Goal: Transaction & Acquisition: Book appointment/travel/reservation

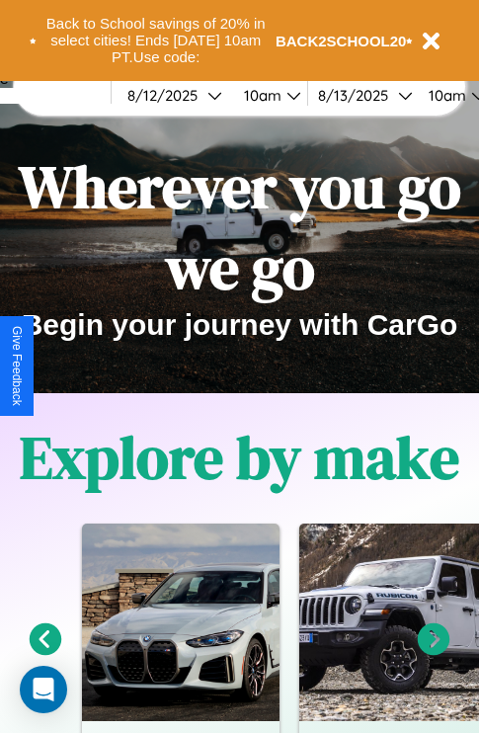
scroll to position [304, 0]
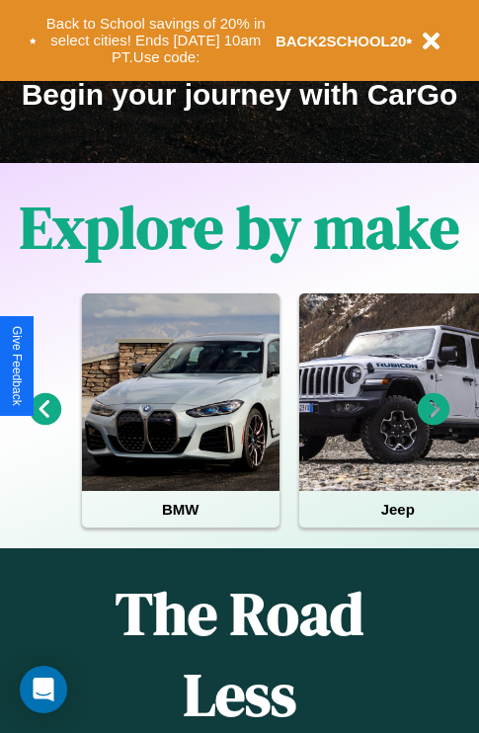
click at [44, 423] on icon at bounding box center [46, 409] width 33 height 33
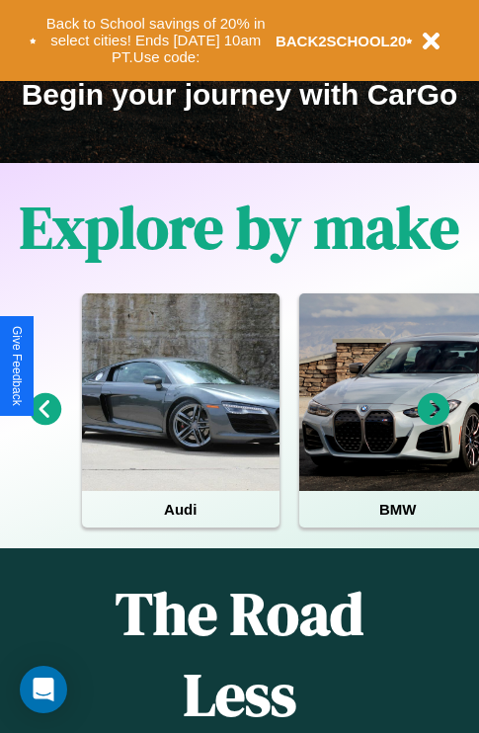
click at [433, 423] on icon at bounding box center [434, 409] width 33 height 33
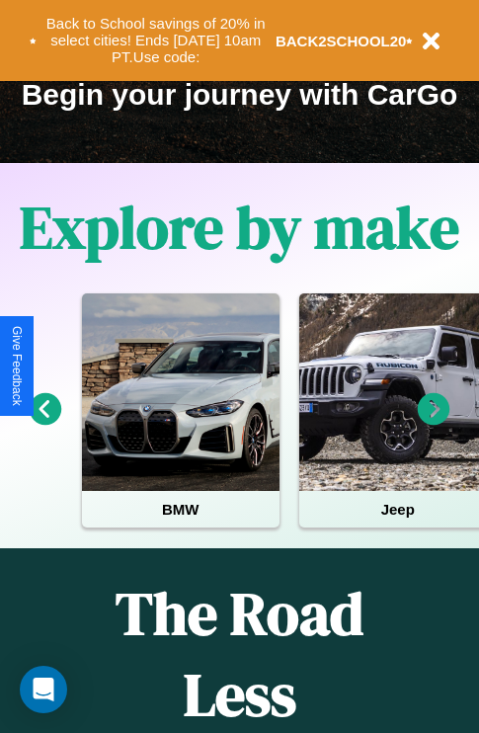
click at [433, 423] on icon at bounding box center [434, 409] width 33 height 33
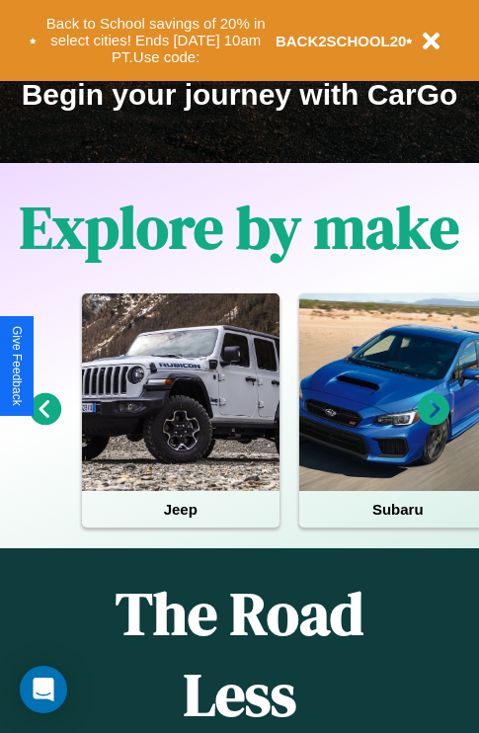
click at [433, 423] on icon at bounding box center [434, 409] width 33 height 33
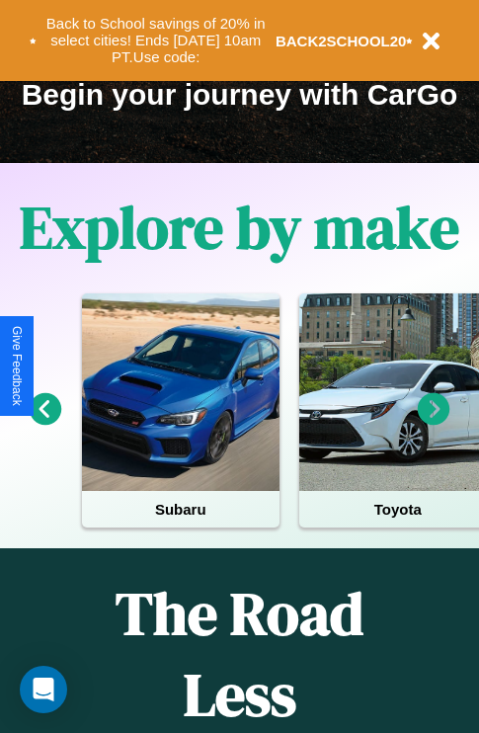
click at [433, 423] on icon at bounding box center [434, 409] width 33 height 33
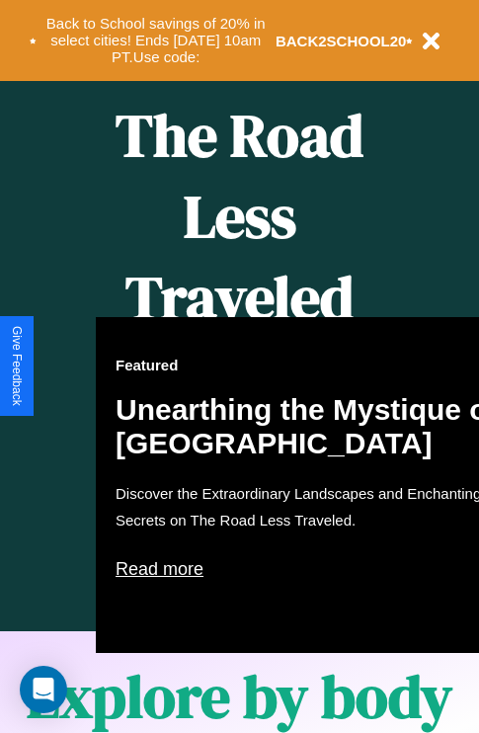
scroll to position [807, 0]
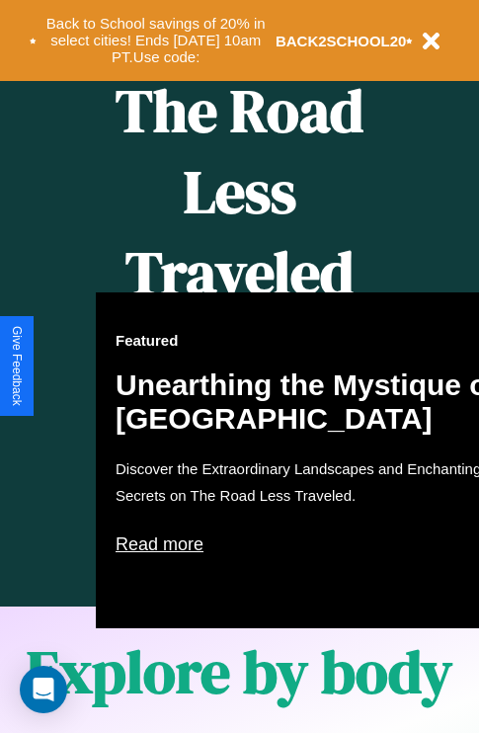
click at [239, 366] on div "Featured Unearthing the Mystique of [GEOGRAPHIC_DATA] Discover the Extraordinar…" at bounding box center [313, 460] width 434 height 336
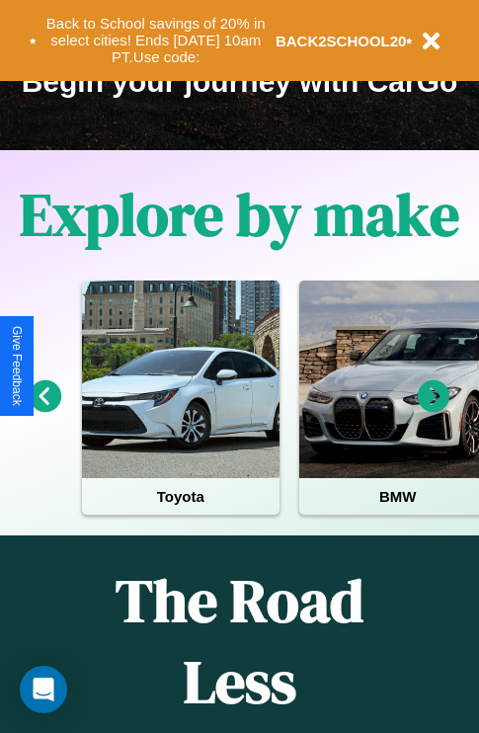
scroll to position [304, 0]
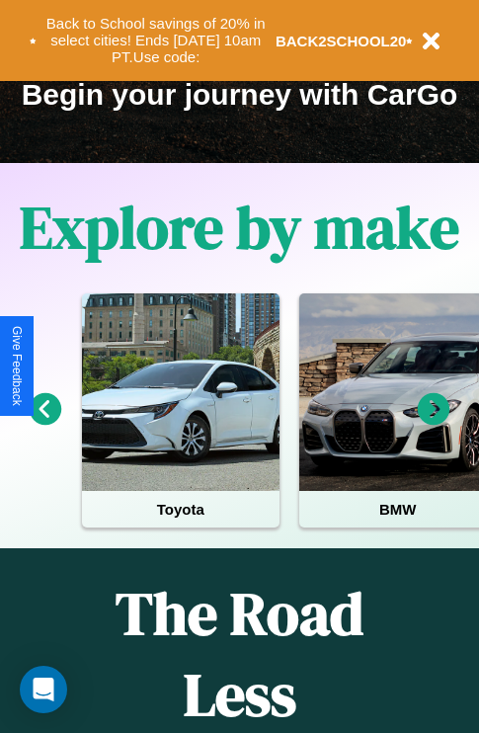
click at [433, 423] on icon at bounding box center [434, 409] width 33 height 33
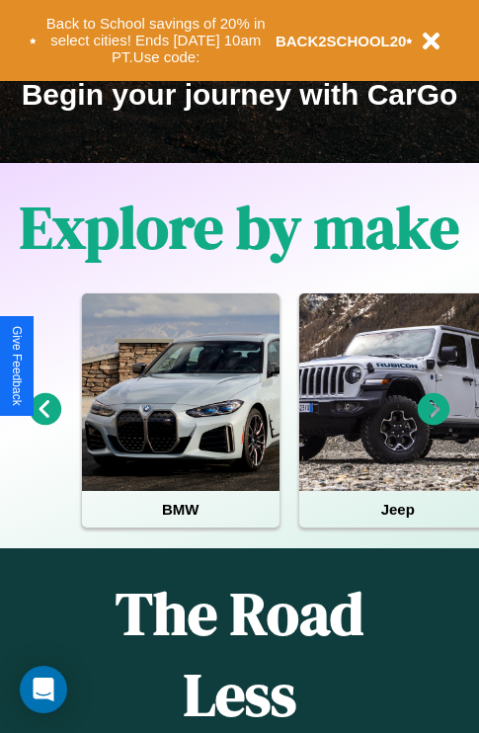
click at [433, 423] on icon at bounding box center [434, 409] width 33 height 33
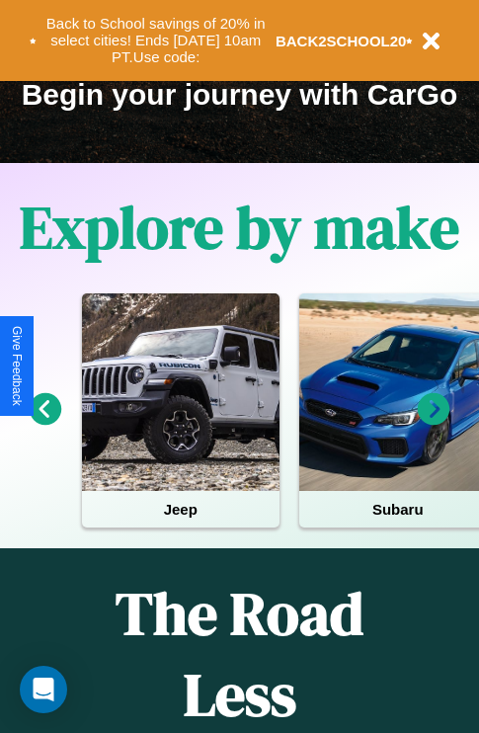
click at [44, 423] on icon at bounding box center [46, 409] width 33 height 33
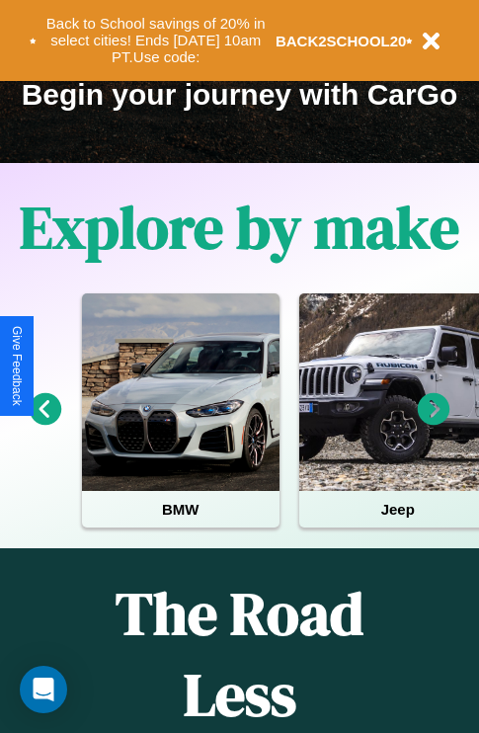
click at [44, 423] on icon at bounding box center [46, 409] width 33 height 33
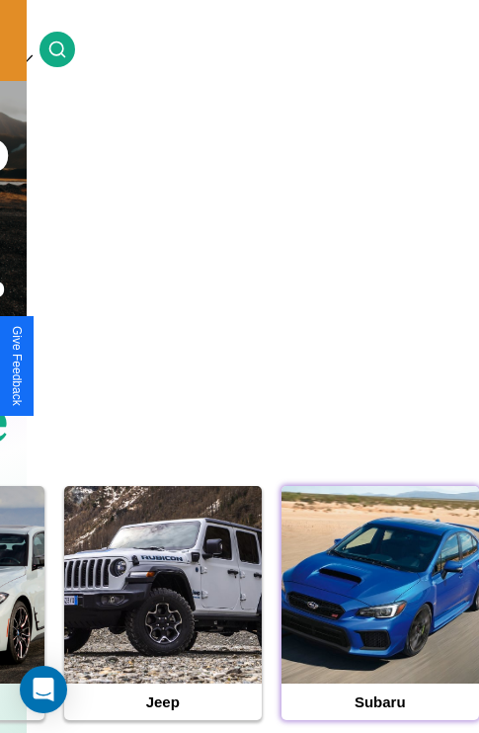
click at [379, 615] on div at bounding box center [379, 584] width 197 height 197
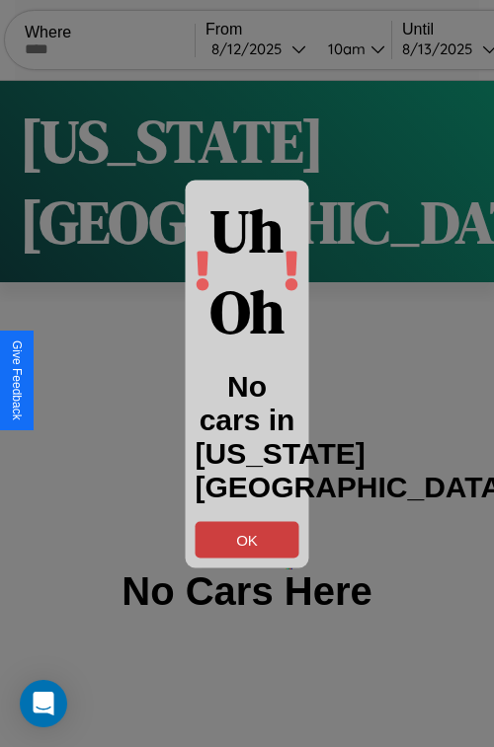
click at [247, 539] on button "OK" at bounding box center [247, 539] width 104 height 37
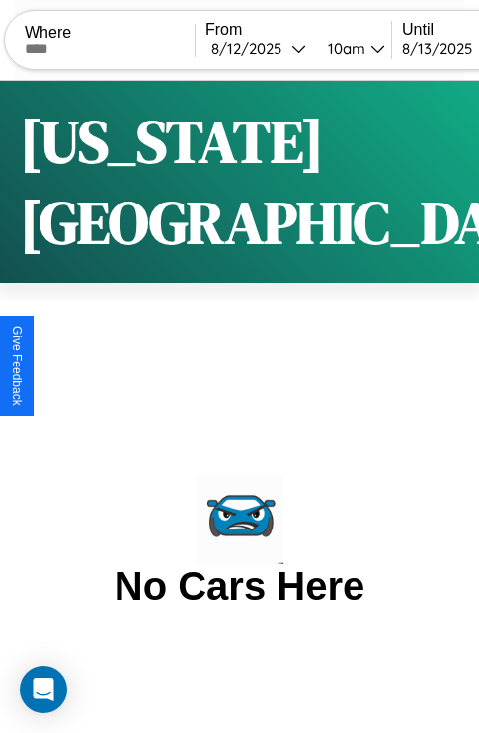
click at [122, 48] on input "text" at bounding box center [110, 49] width 170 height 16
type input "******"
click at [285, 48] on div "[DATE]" at bounding box center [251, 48] width 80 height 19
select select "*"
select select "****"
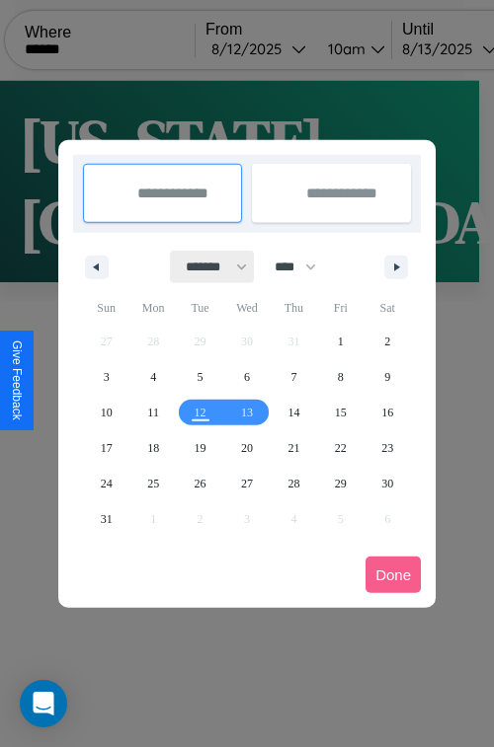
click at [207, 267] on select "******* ******** ***** ***** *** **** **** ****** ********* ******* ******** **…" at bounding box center [213, 267] width 84 height 33
select select "*"
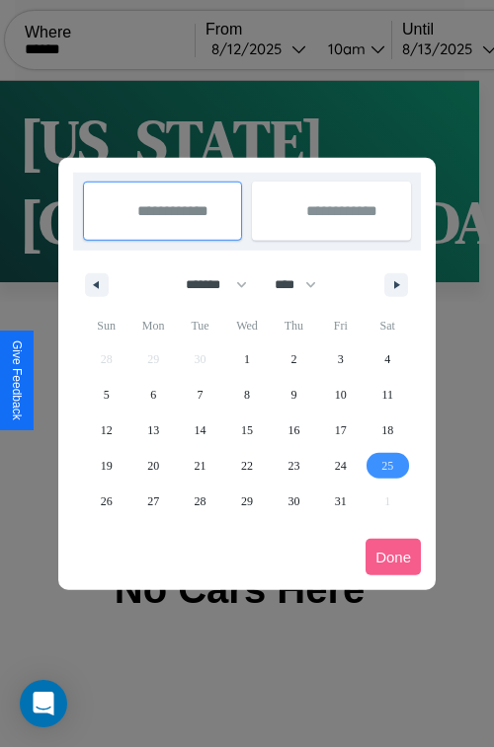
click at [387, 465] on span "25" at bounding box center [387, 466] width 12 height 36
type input "**********"
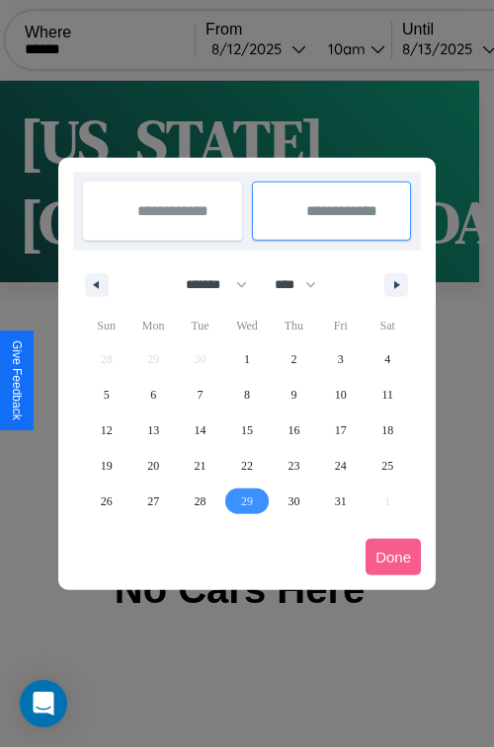
click at [246, 501] on span "29" at bounding box center [247, 502] width 12 height 36
type input "**********"
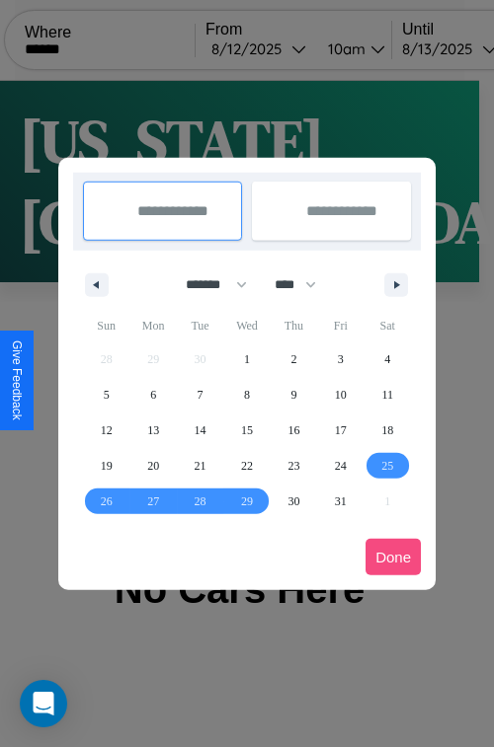
click at [393, 557] on button "Done" at bounding box center [392, 557] width 55 height 37
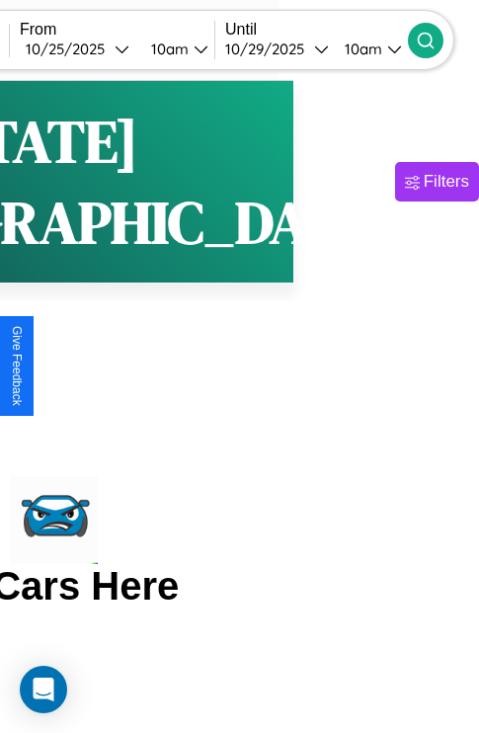
click at [435, 39] on icon at bounding box center [426, 41] width 20 height 20
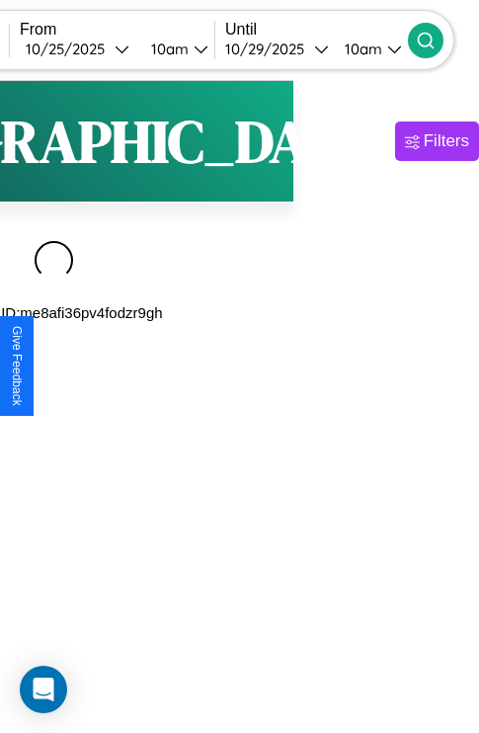
scroll to position [0, 197]
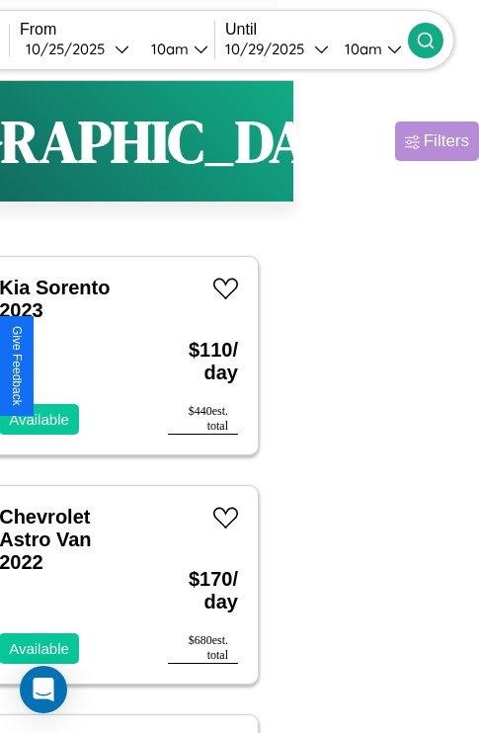
click at [424, 141] on div "Filters" at bounding box center [446, 141] width 45 height 20
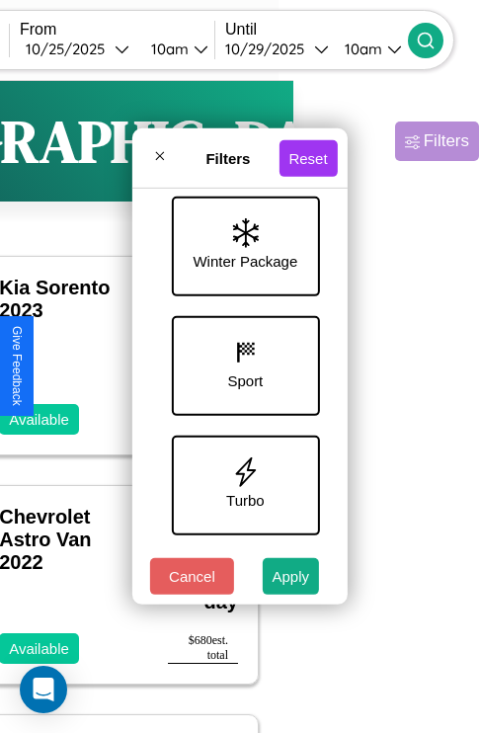
scroll to position [762, 0]
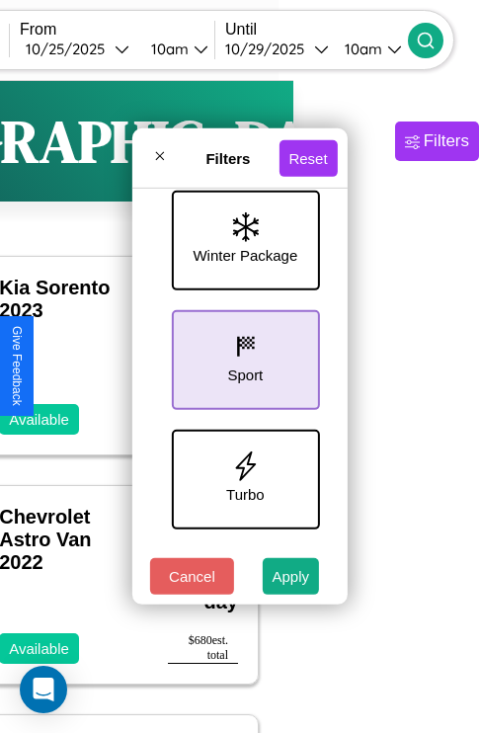
click at [242, 355] on icon at bounding box center [245, 347] width 30 height 30
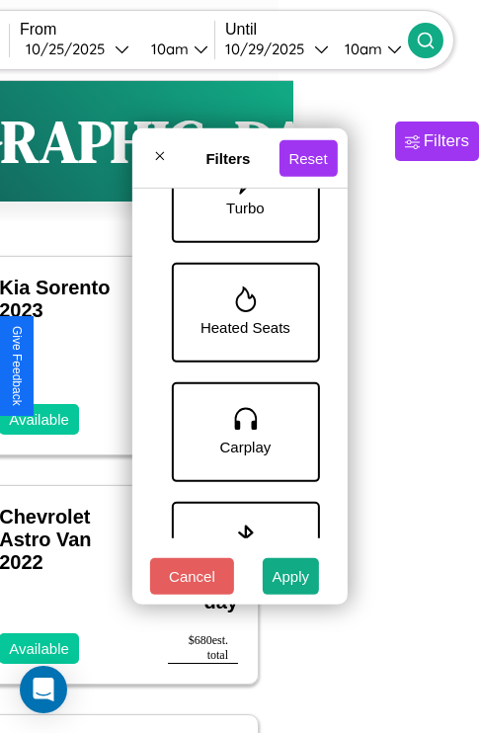
scroll to position [1356, 0]
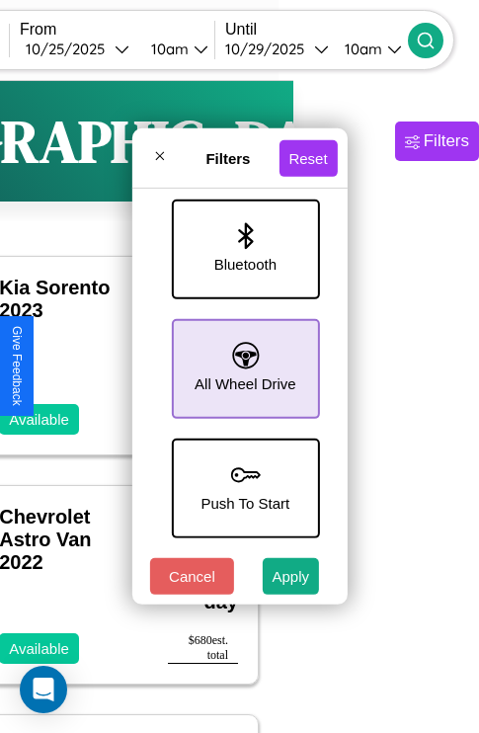
click at [242, 358] on icon at bounding box center [245, 355] width 27 height 27
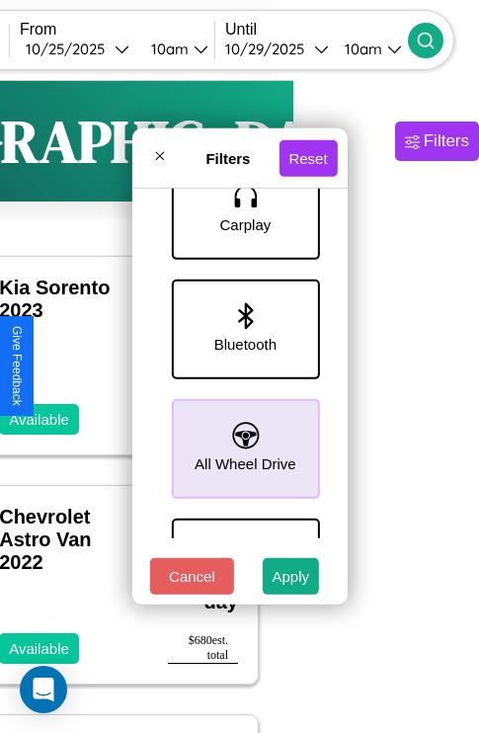
scroll to position [1240, 0]
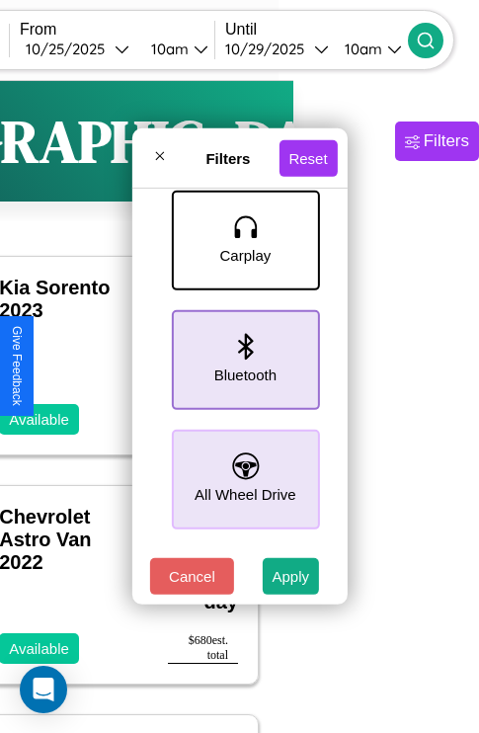
click at [242, 355] on icon at bounding box center [245, 346] width 15 height 27
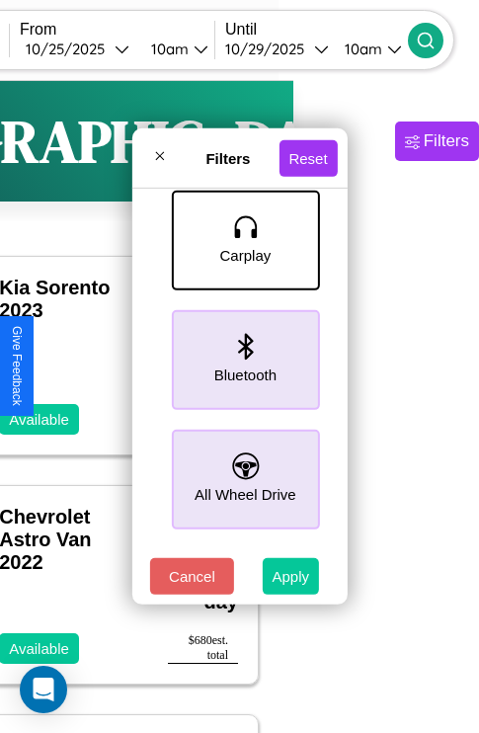
click at [291, 580] on button "Apply" at bounding box center [291, 576] width 57 height 37
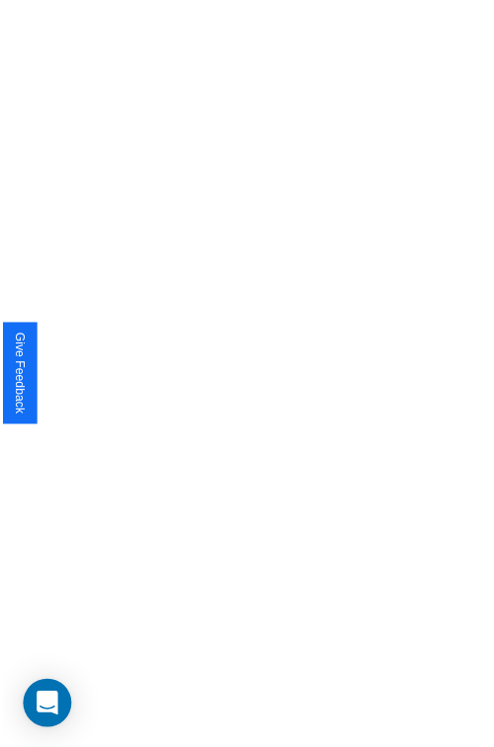
scroll to position [0, 0]
